Goal: Register for event/course

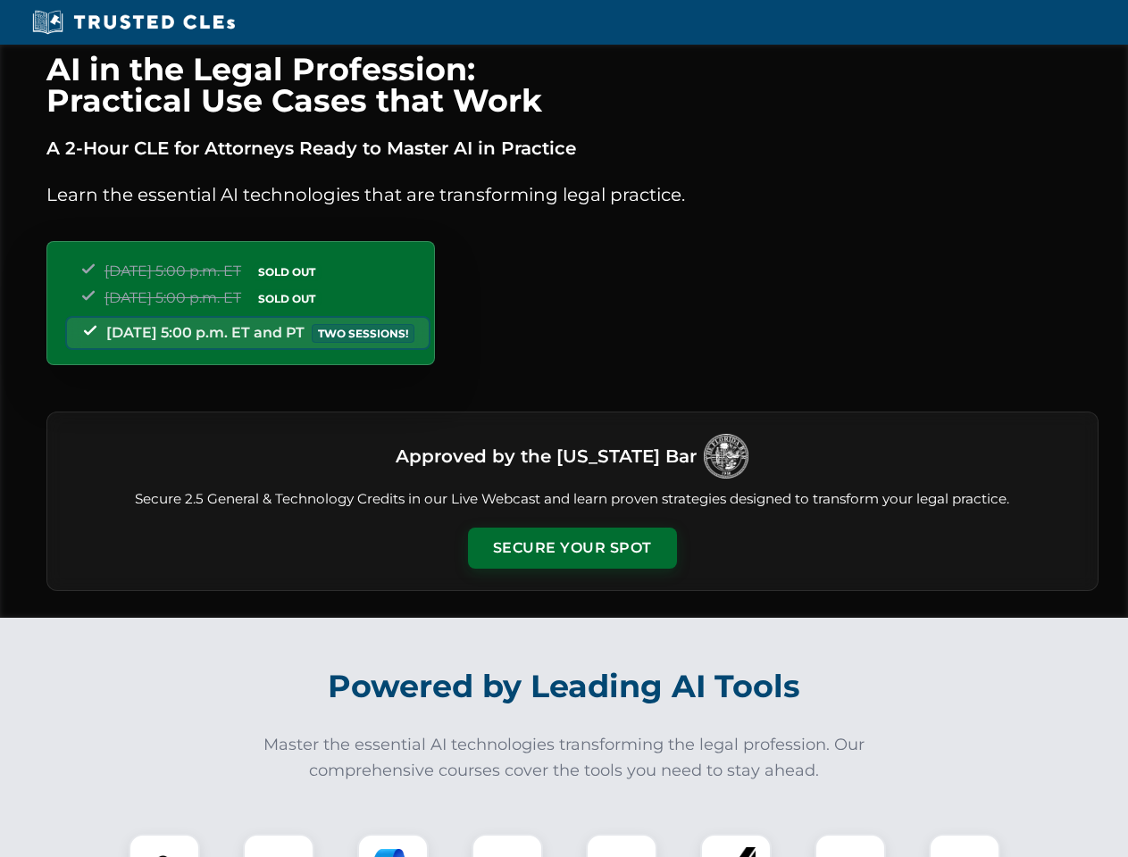
click at [571, 548] on button "Secure Your Spot" at bounding box center [572, 548] width 209 height 41
click at [164, 846] on img at bounding box center [164, 870] width 52 height 52
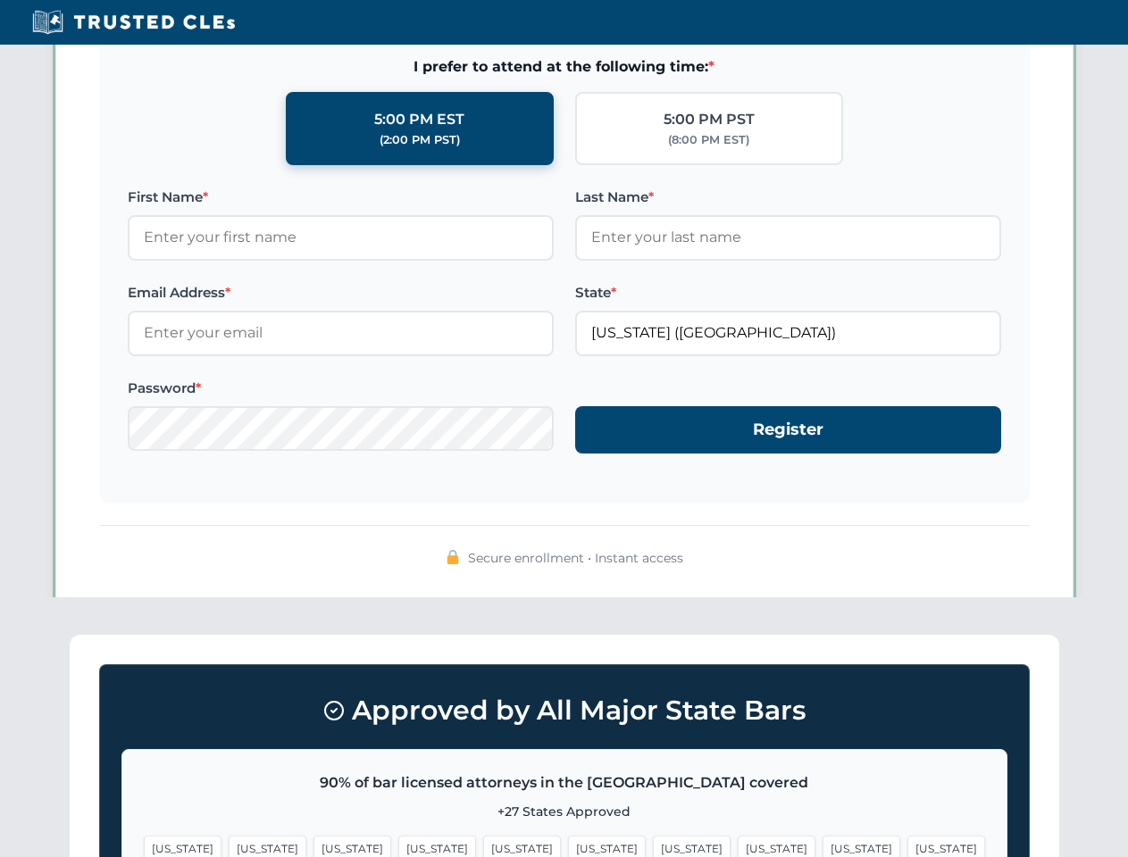
click at [653, 846] on span "[US_STATE]" at bounding box center [692, 849] width 78 height 26
click at [822, 846] on span "[US_STATE]" at bounding box center [861, 849] width 78 height 26
